Goal: Navigation & Orientation: Find specific page/section

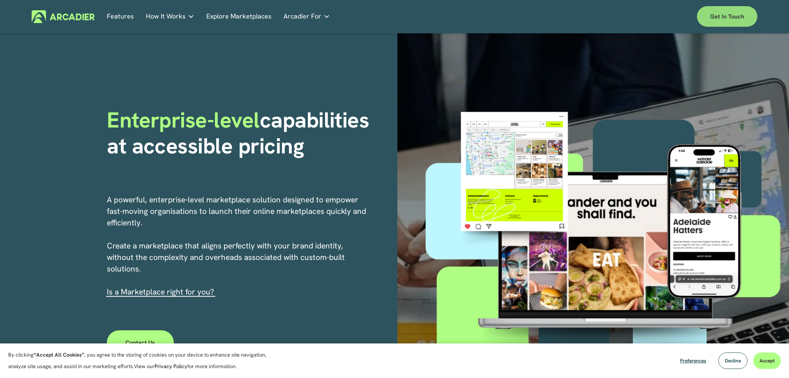
click at [721, 16] on link "Get in touch" at bounding box center [727, 16] width 60 height 21
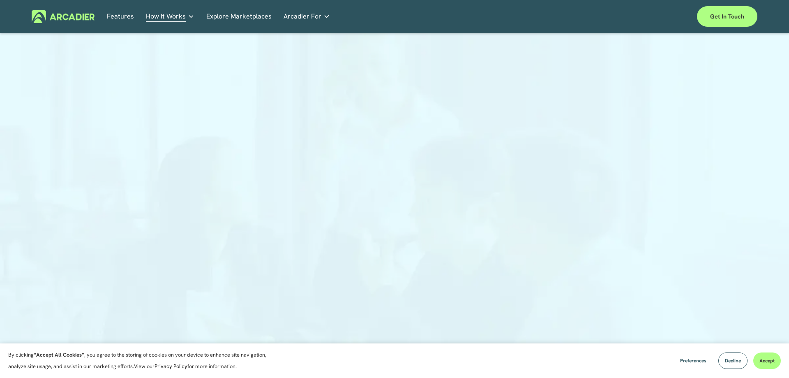
click at [317, 14] on span "Arcadier For" at bounding box center [303, 17] width 38 height 12
click at [232, 18] on link "Explore Marketplaces" at bounding box center [238, 16] width 65 height 13
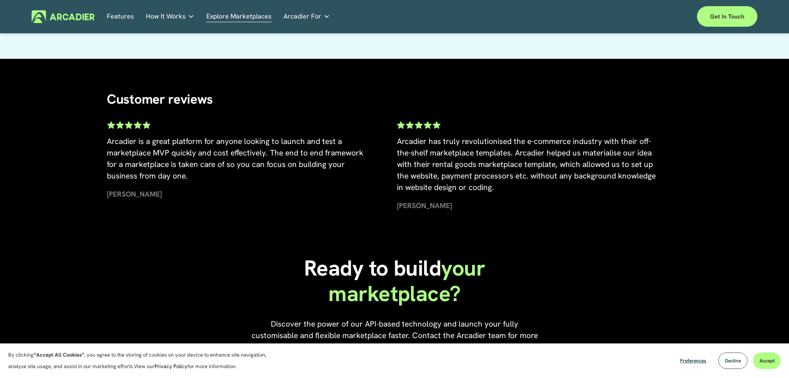
scroll to position [1878, 0]
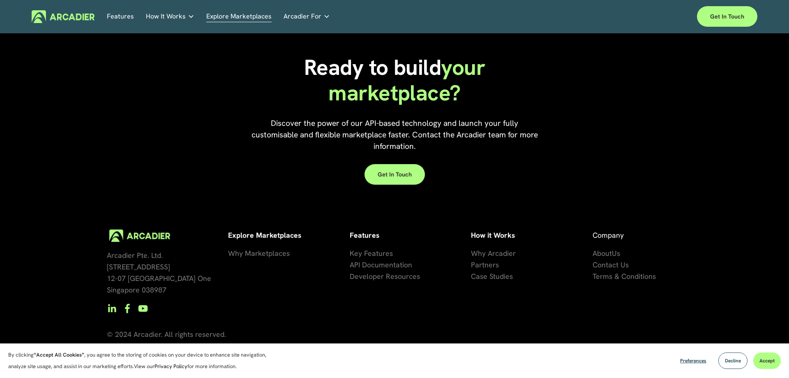
click at [611, 252] on span "About" at bounding box center [602, 252] width 19 height 9
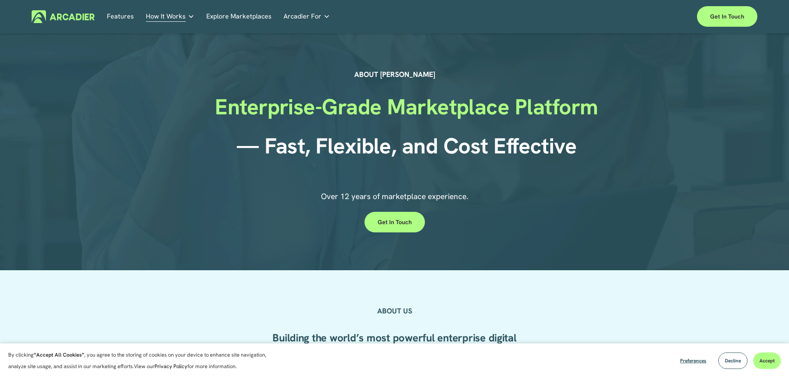
click at [318, 14] on link "Arcadier For" at bounding box center [307, 16] width 46 height 13
